Goal: Find specific page/section: Find specific page/section

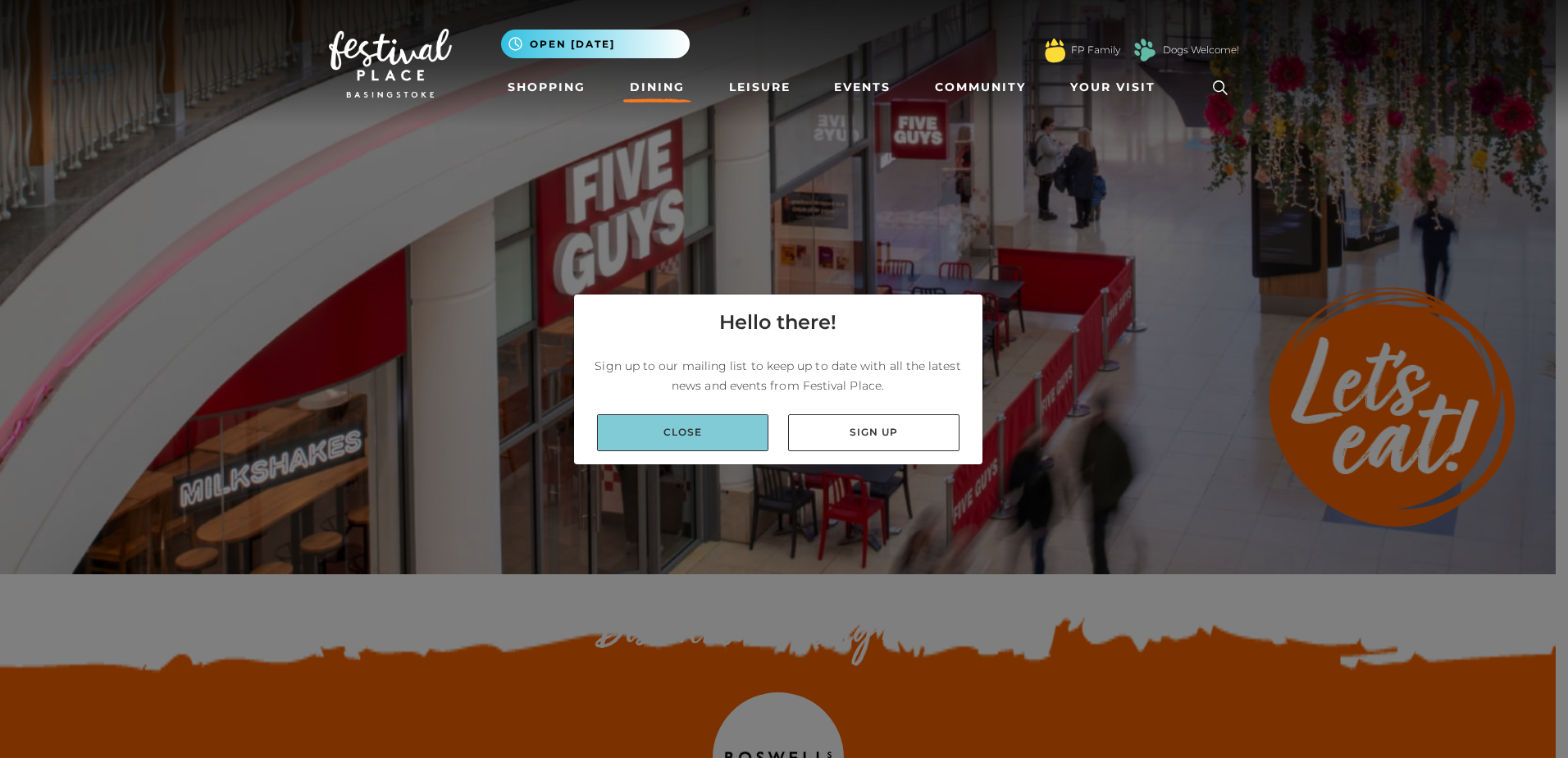
click at [723, 440] on link "Close" at bounding box center [682, 432] width 171 height 36
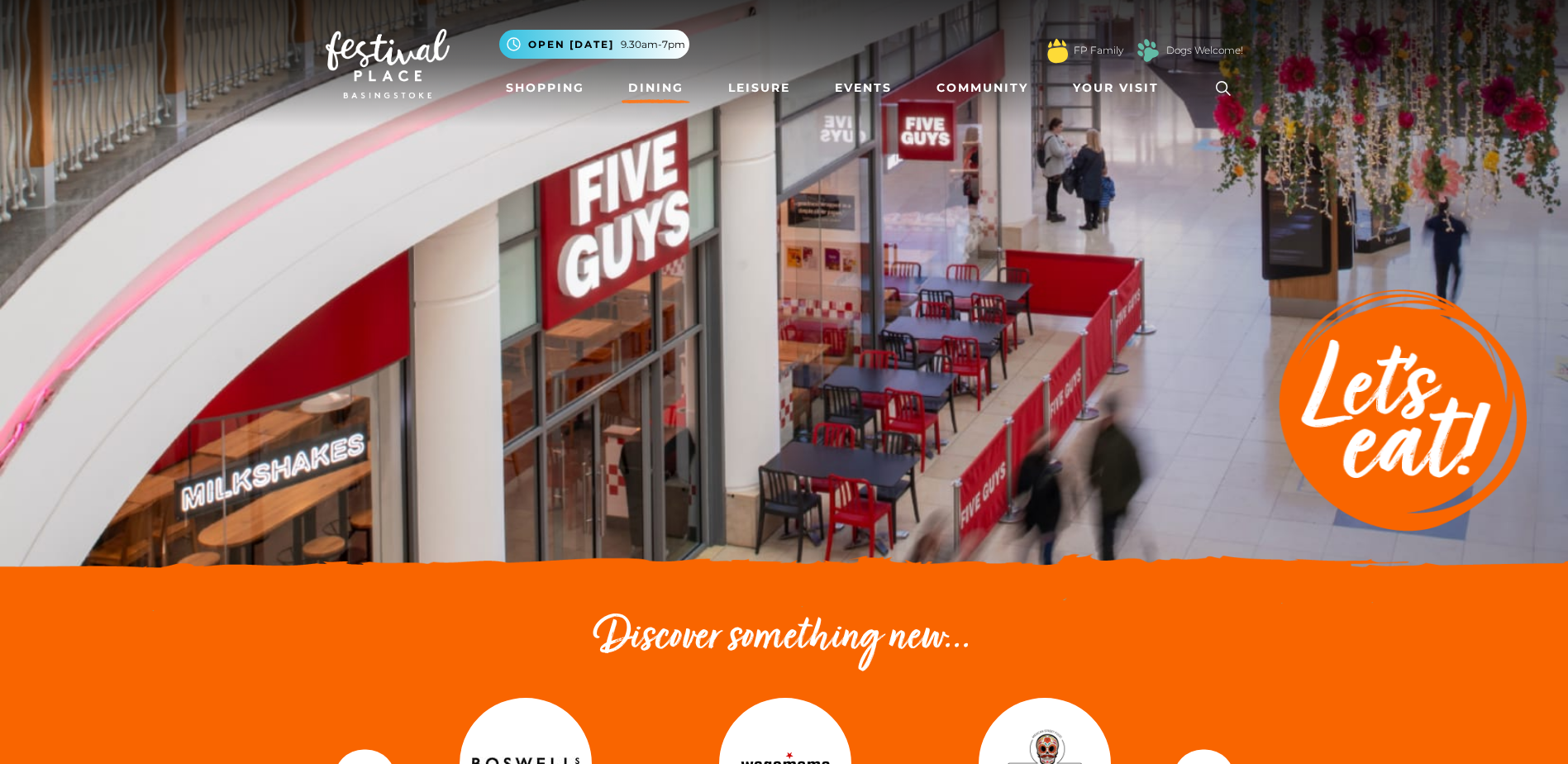
click at [684, 85] on link "Dining" at bounding box center [656, 88] width 68 height 31
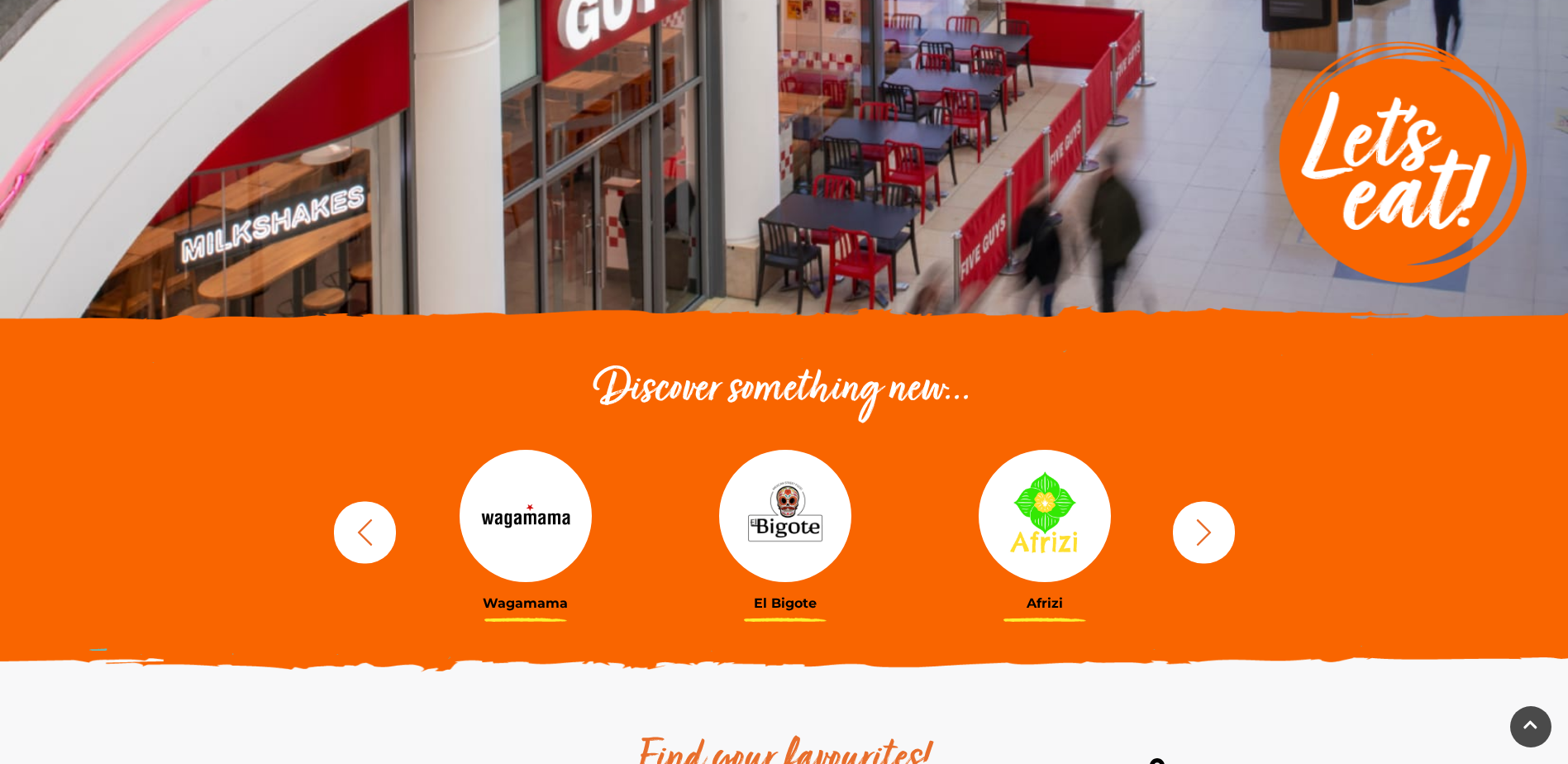
scroll to position [331, 0]
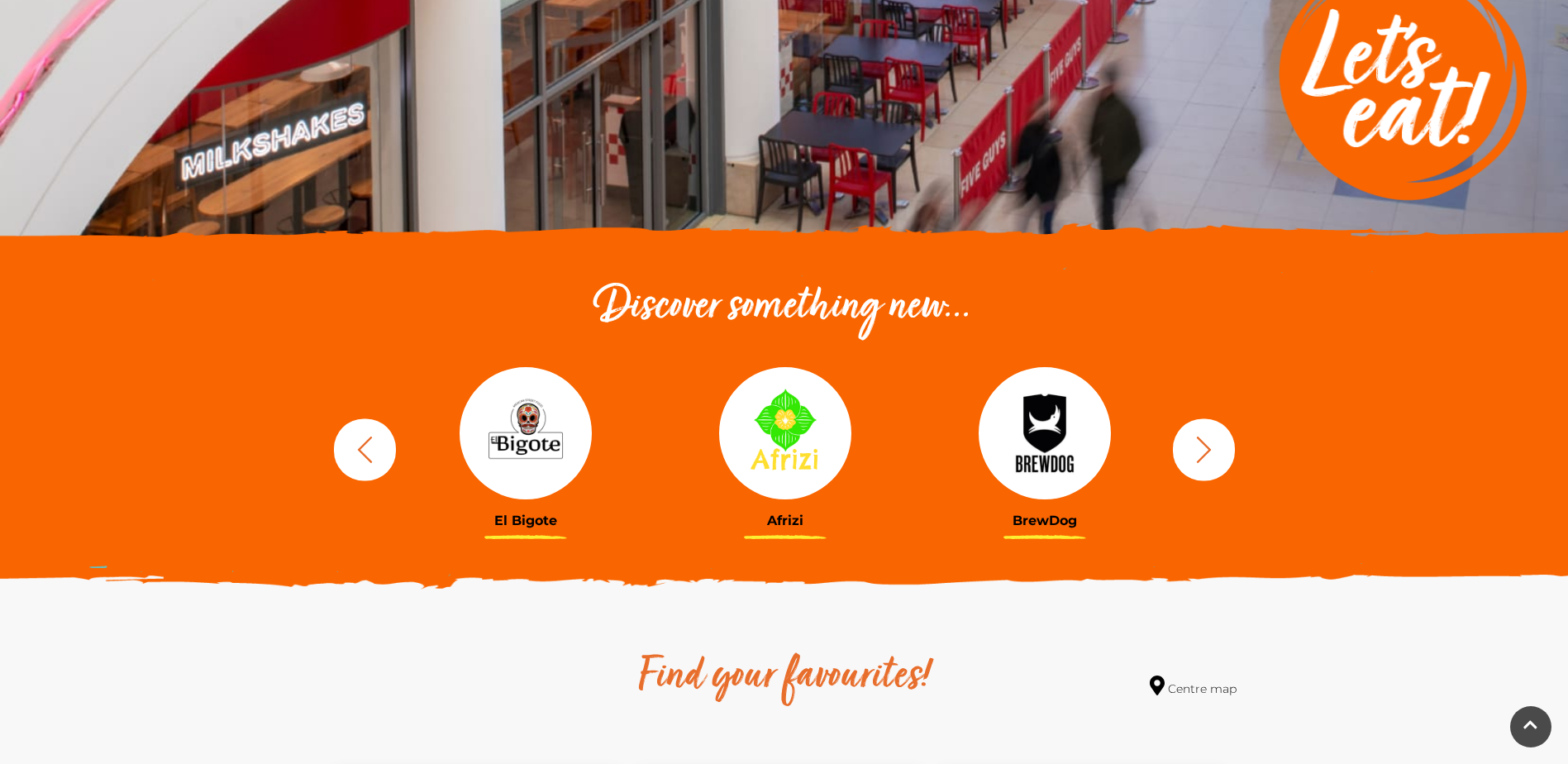
click at [1220, 451] on button "button" at bounding box center [1204, 449] width 62 height 62
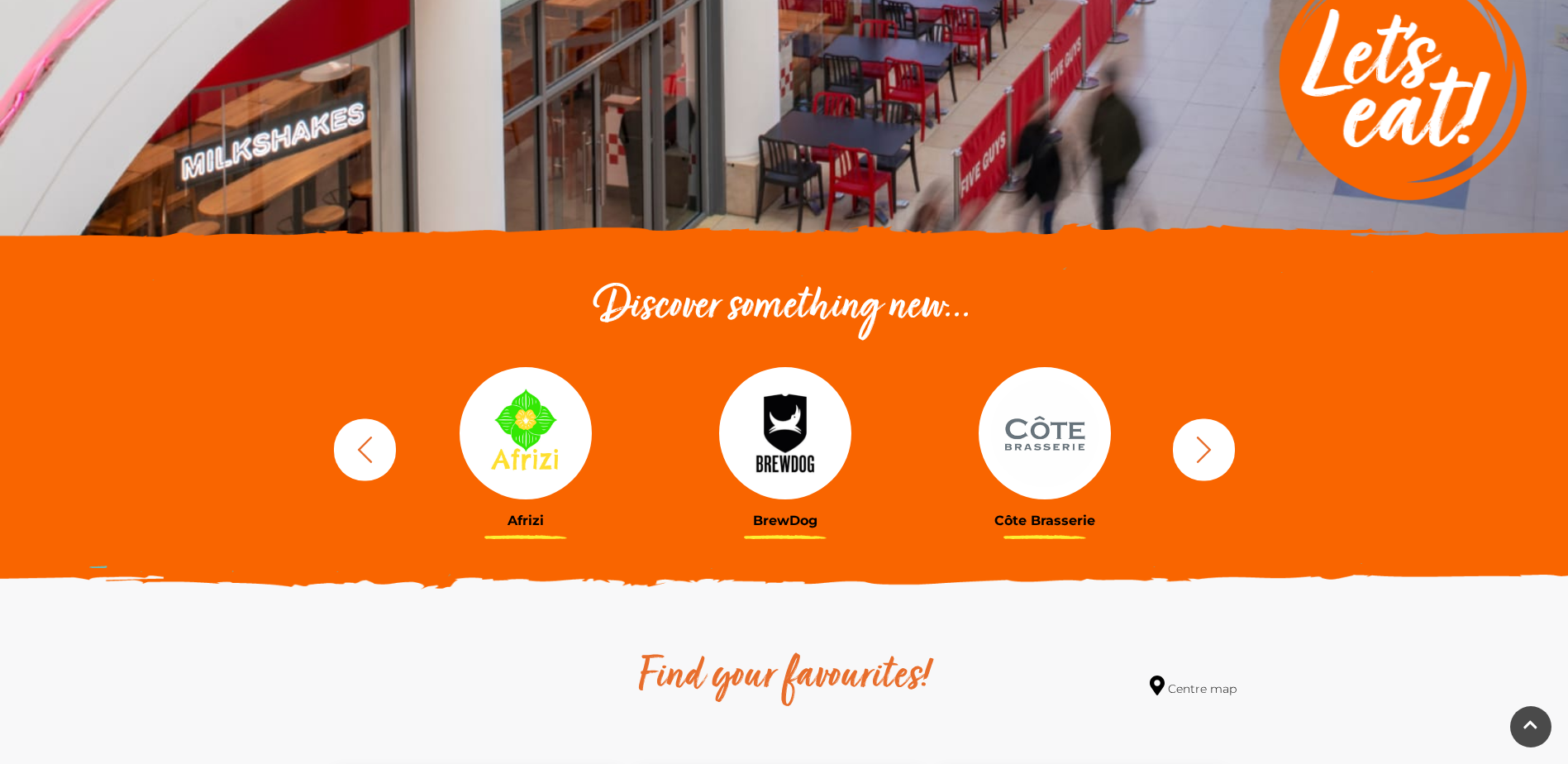
click at [1220, 451] on button "button" at bounding box center [1204, 449] width 62 height 62
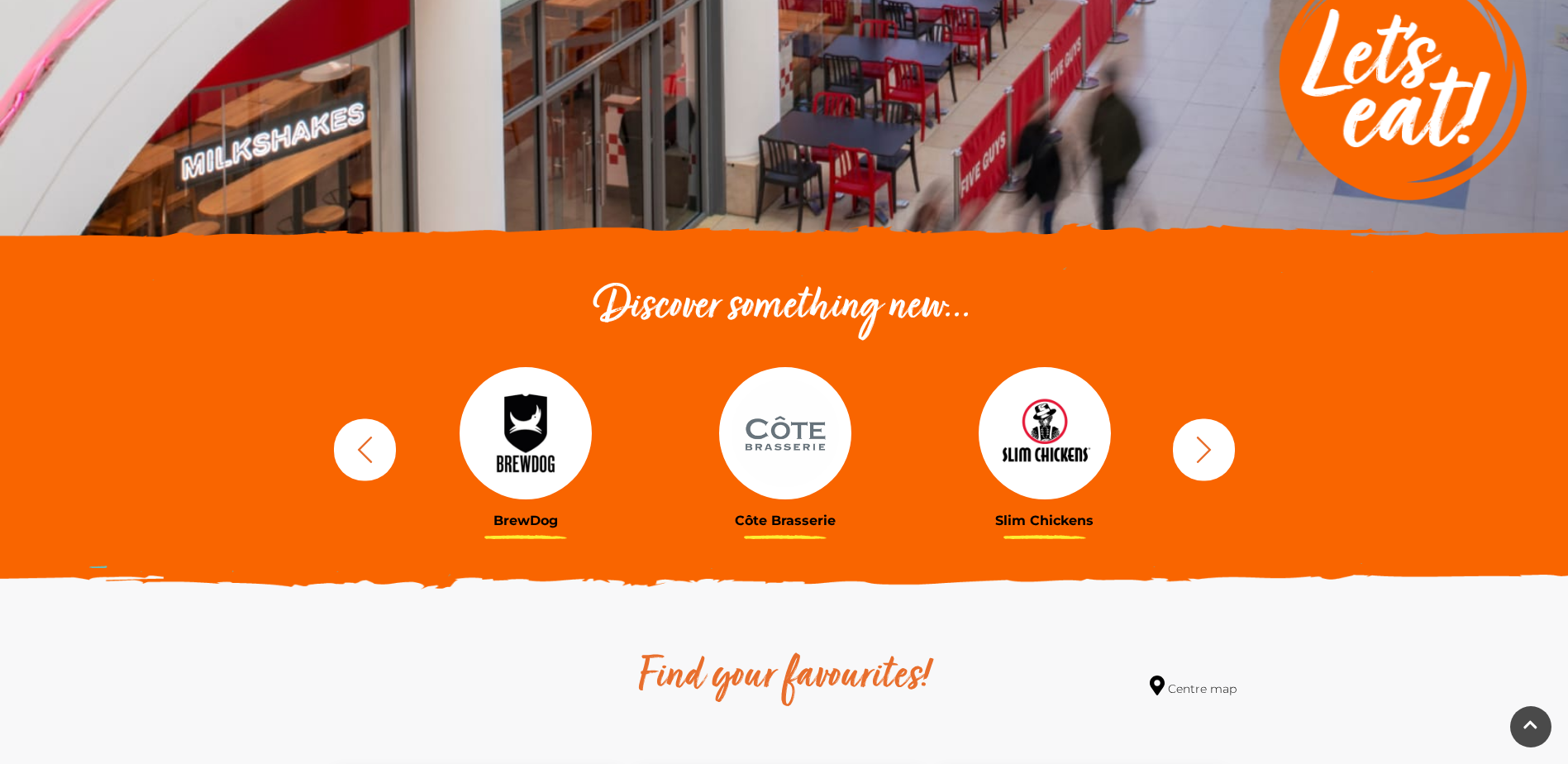
click at [1212, 451] on icon "button" at bounding box center [1204, 449] width 31 height 31
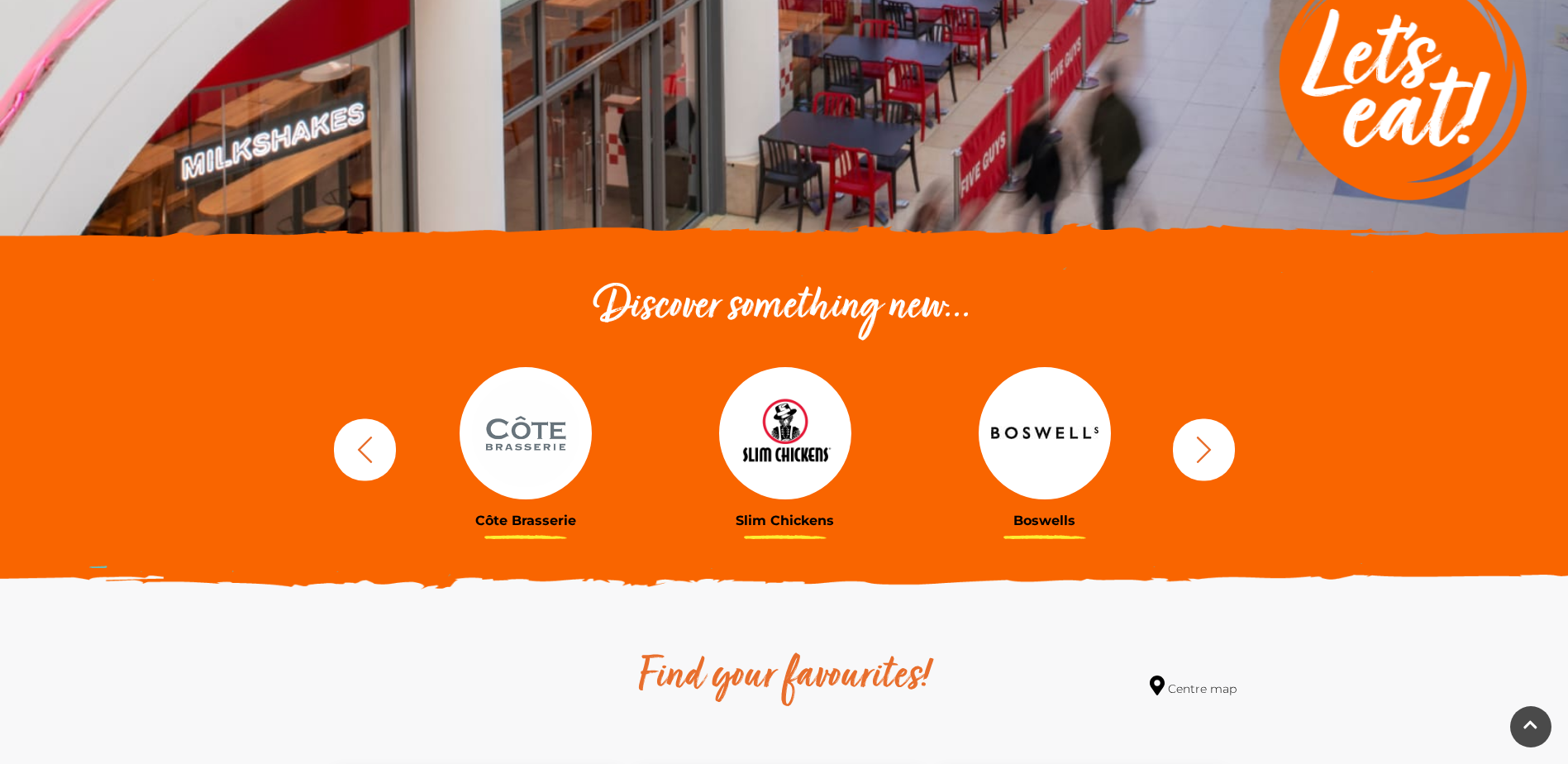
click at [576, 454] on img at bounding box center [525, 433] width 133 height 133
click at [528, 451] on img at bounding box center [525, 433] width 133 height 133
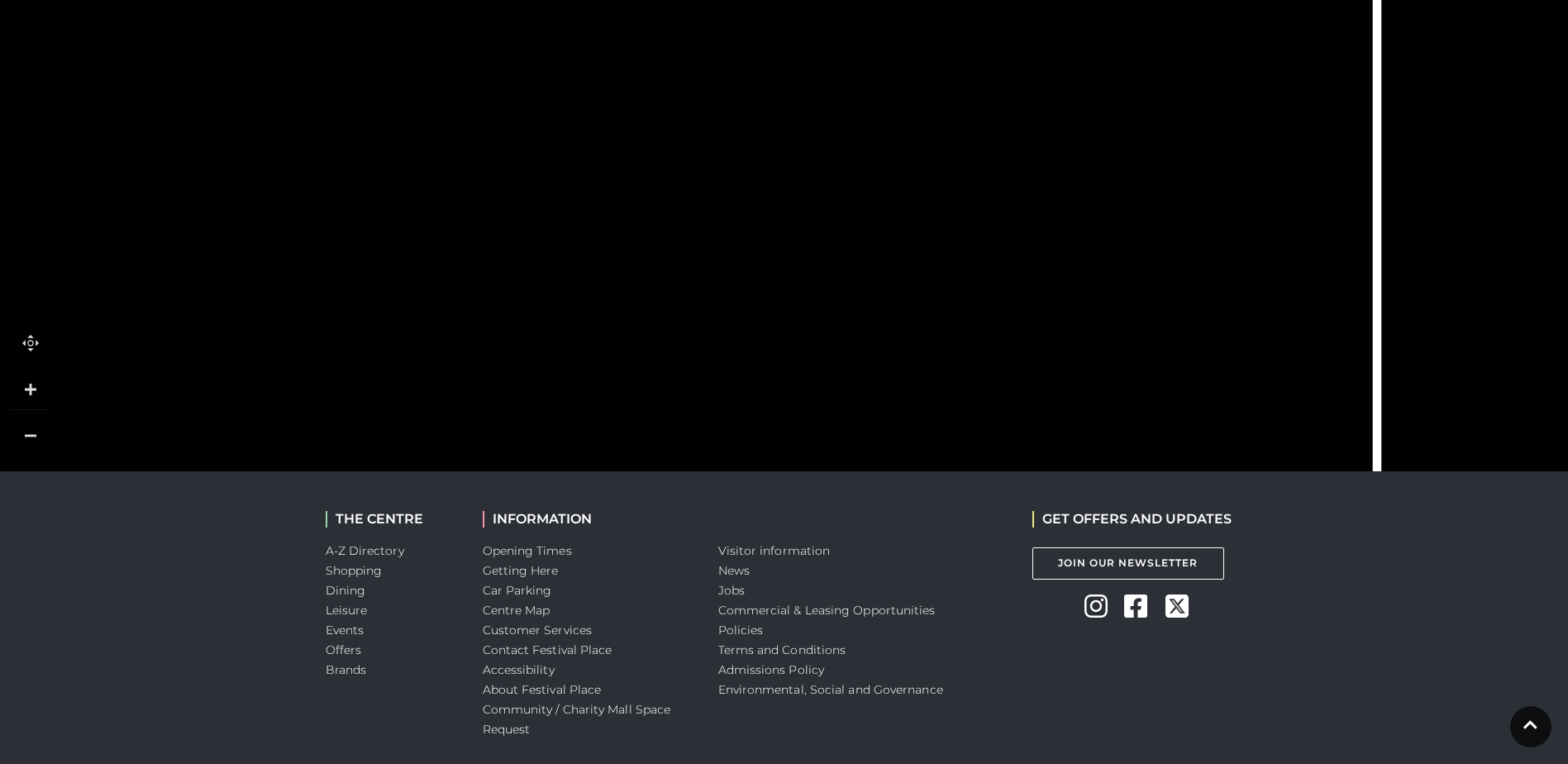
scroll to position [1406, 0]
